Goal: Task Accomplishment & Management: Manage account settings

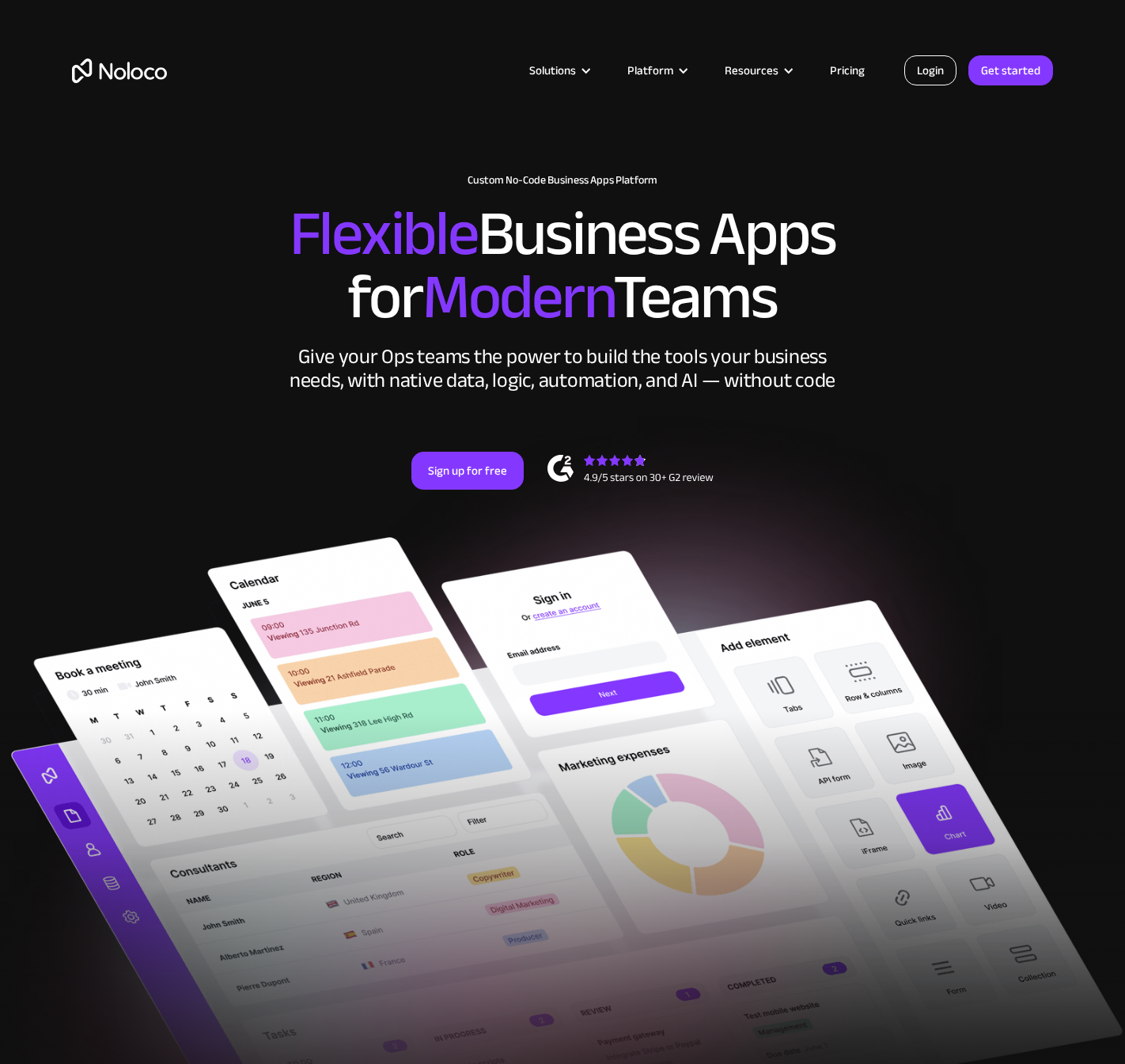
click at [953, 68] on link "Login" at bounding box center [930, 70] width 52 height 30
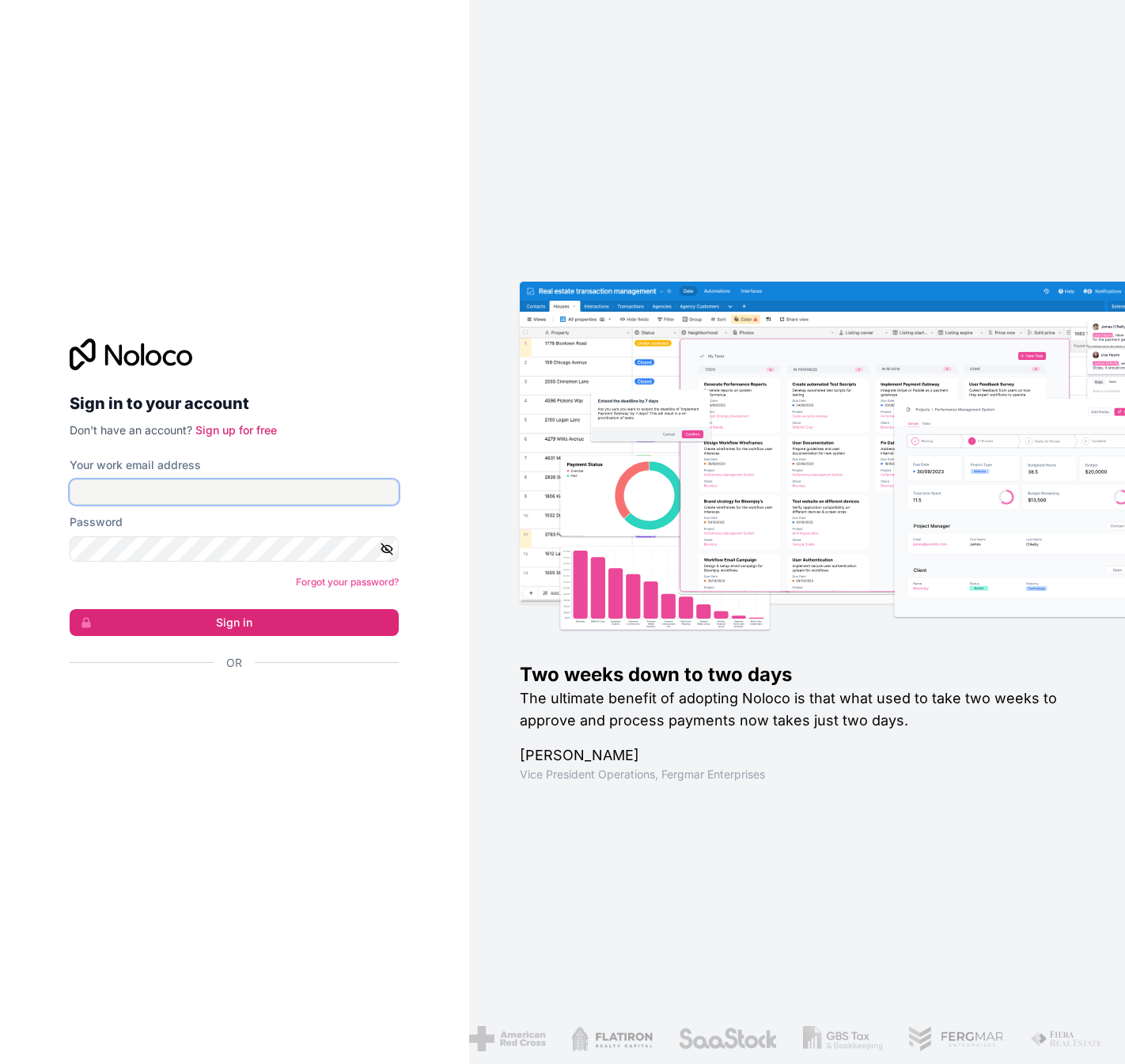
click at [254, 489] on input "Your work email address" at bounding box center [234, 492] width 329 height 25
type input "[EMAIL_ADDRESS][DOMAIN_NAME]"
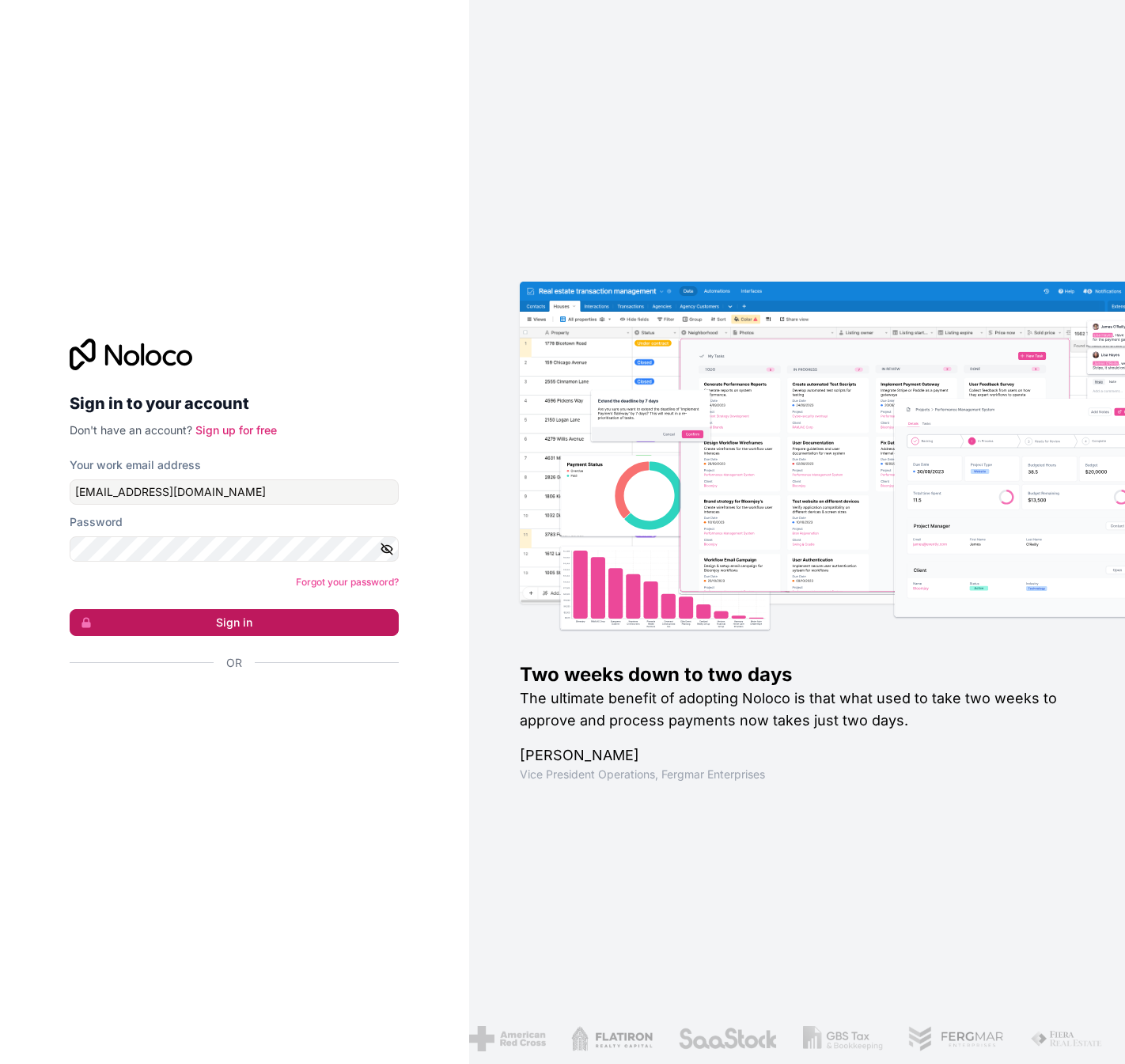
click at [259, 622] on button "Sign in" at bounding box center [234, 622] width 329 height 27
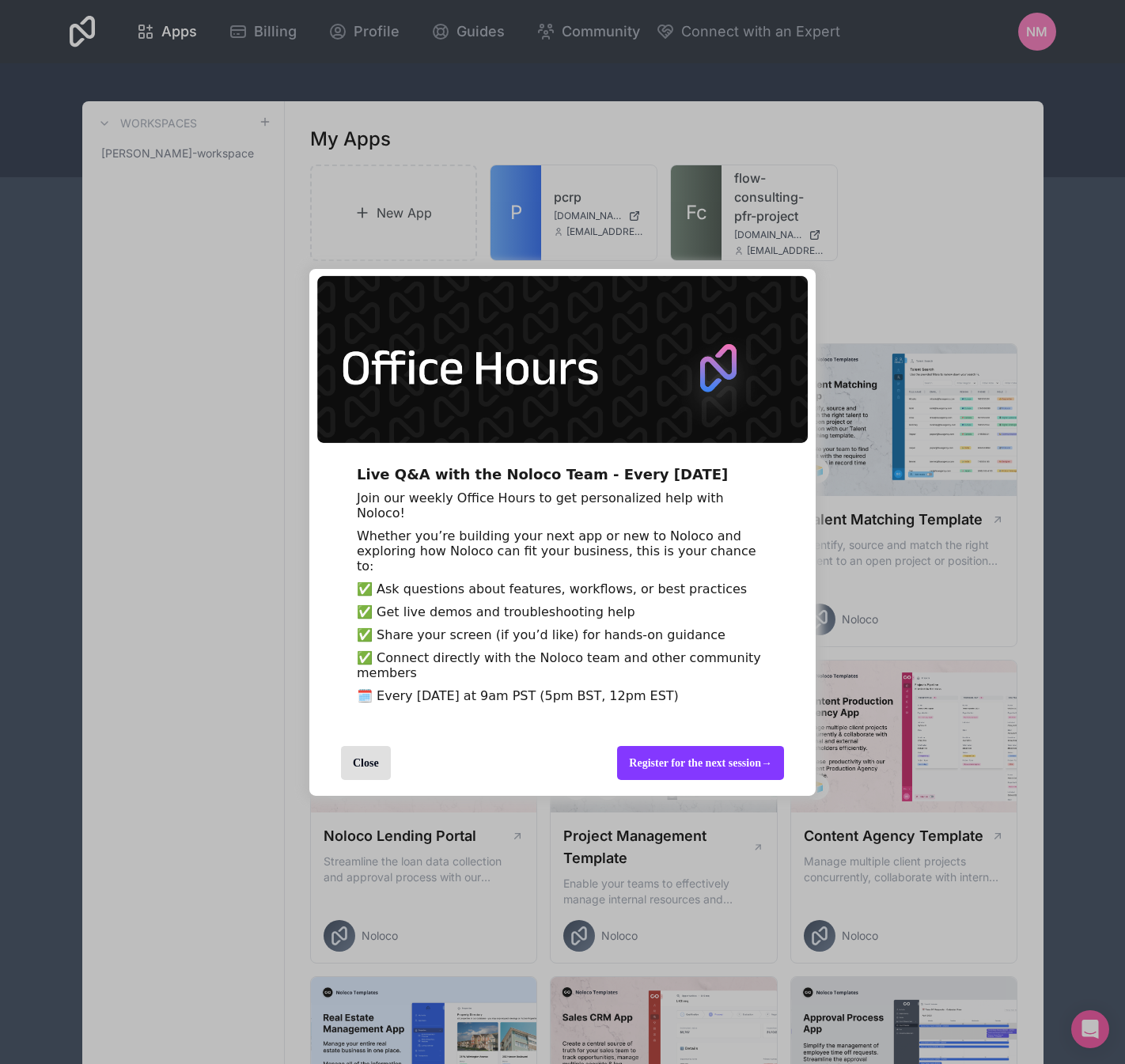
click at [352, 780] on div "Close" at bounding box center [366, 763] width 50 height 34
